Goal: Find specific page/section: Find specific page/section

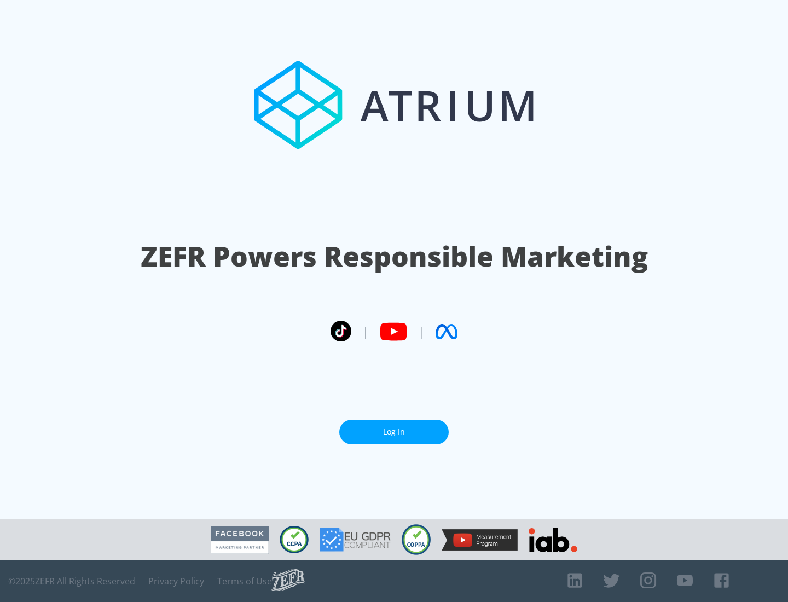
click at [394, 428] on link "Log In" at bounding box center [393, 432] width 109 height 25
